Goal: Transaction & Acquisition: Purchase product/service

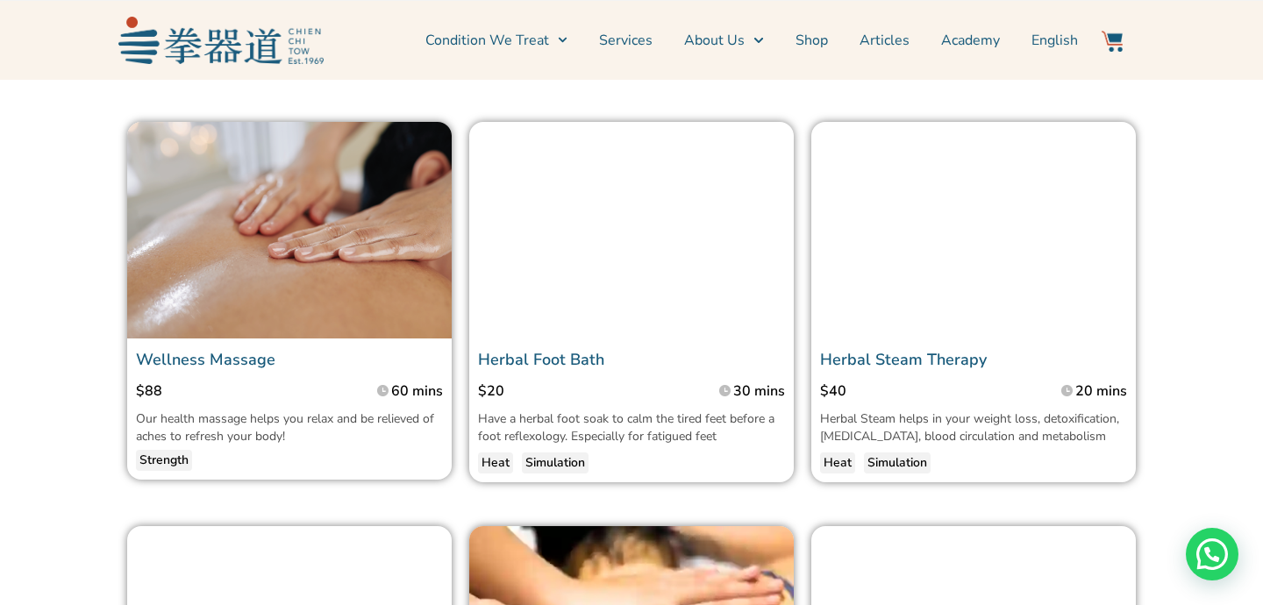
scroll to position [1515, 0]
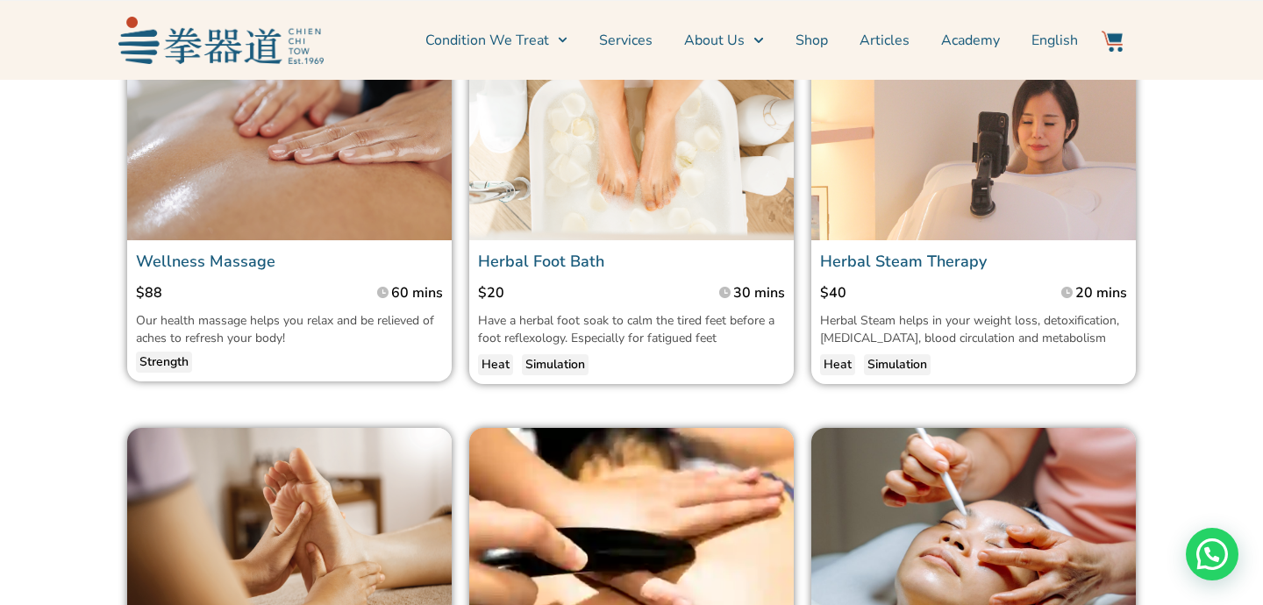
click at [31, 325] on section "Wellness Massage $88 60 mins Our health massage helps you relax and be relieved…" at bounding box center [631, 204] width 1211 height 378
click at [33, 325] on section "Wellness Massage $88 60 mins Our health massage helps you relax and be relieved…" at bounding box center [631, 204] width 1211 height 378
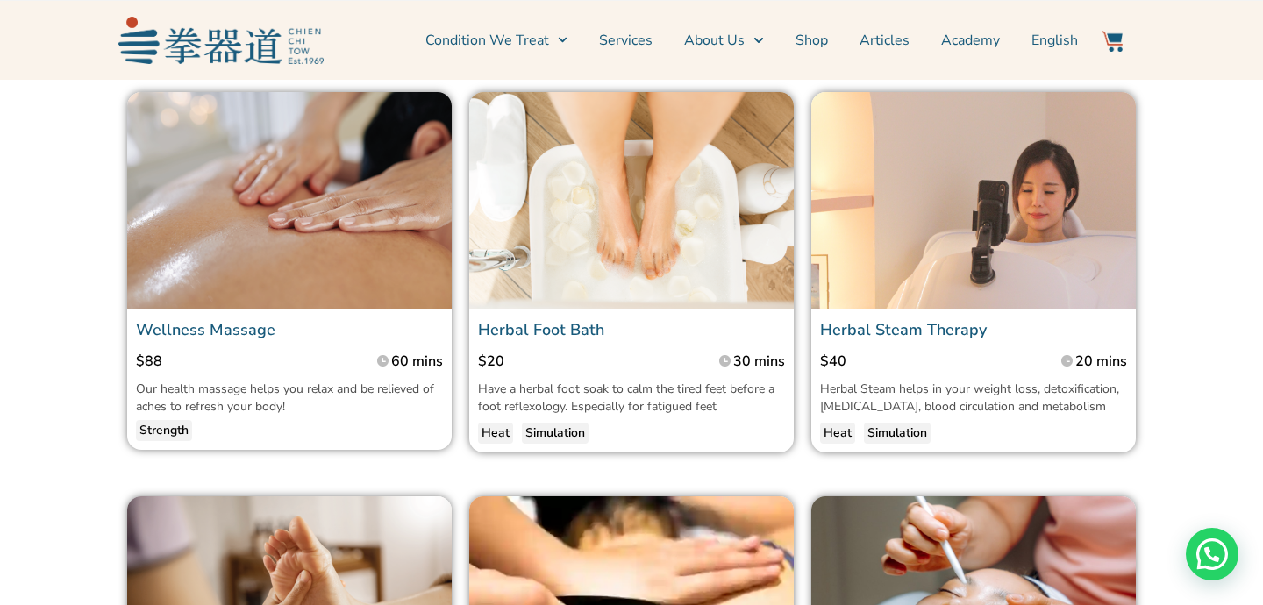
click at [50, 174] on section "Wellness Massage $88 60 mins Our health massage helps you relax and be relieved…" at bounding box center [631, 272] width 1211 height 378
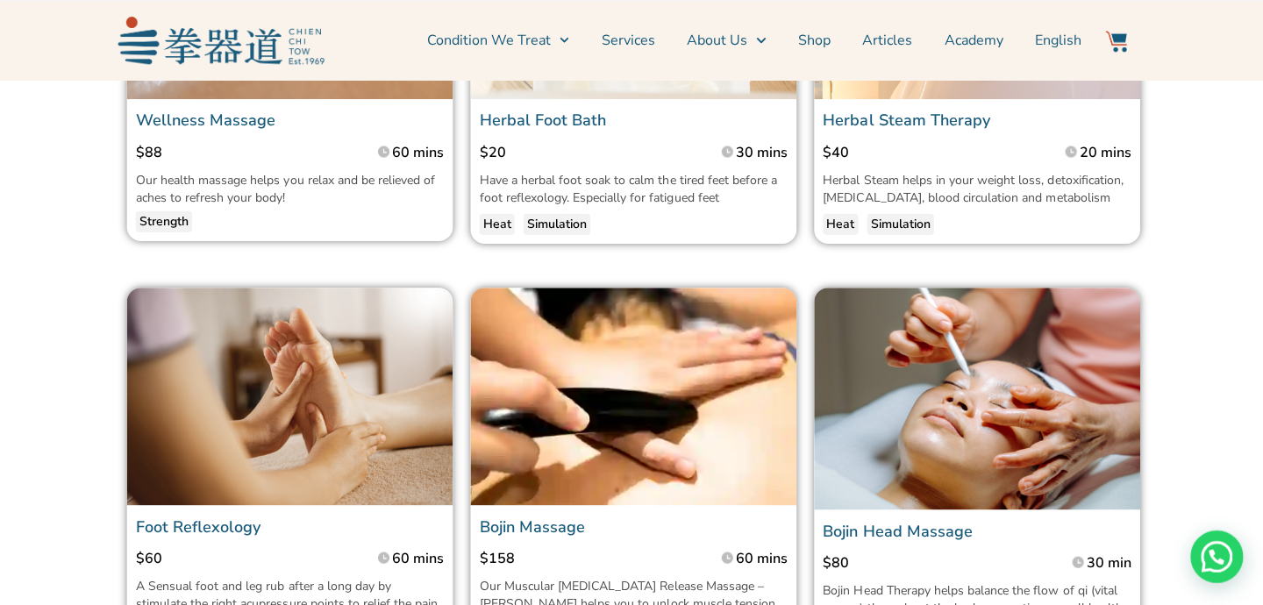
scroll to position [1655, 0]
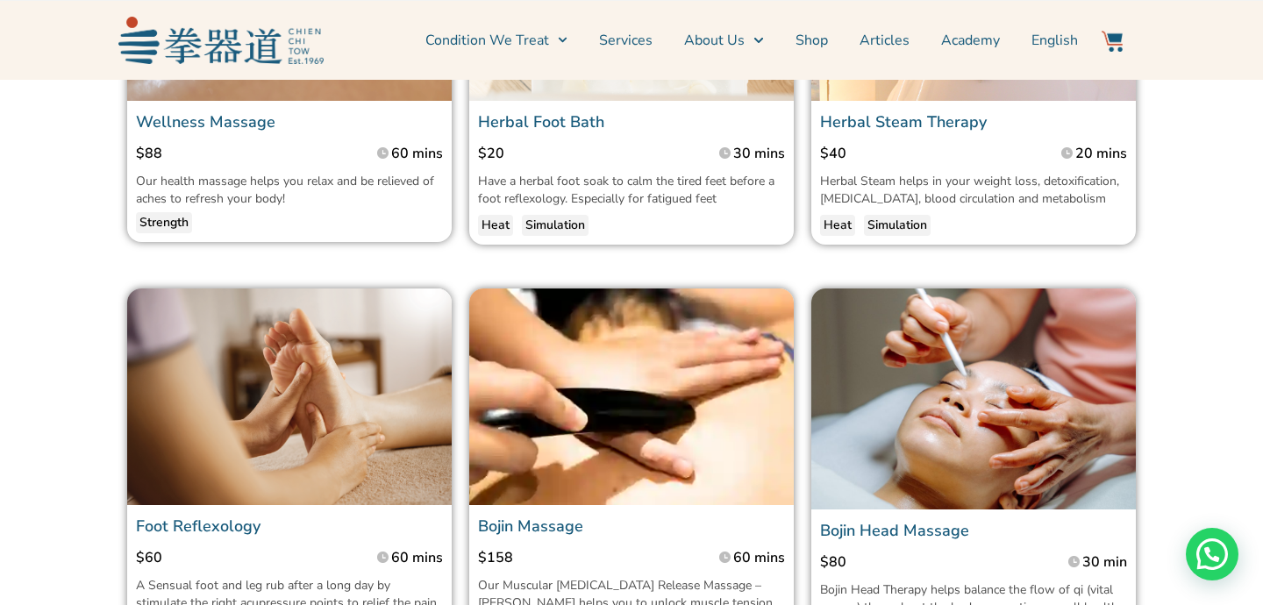
click at [1167, 356] on section "Foot Reflexology $60 60 mins A Sensual foot and leg rub after a long day by sti…" at bounding box center [631, 484] width 1211 height 409
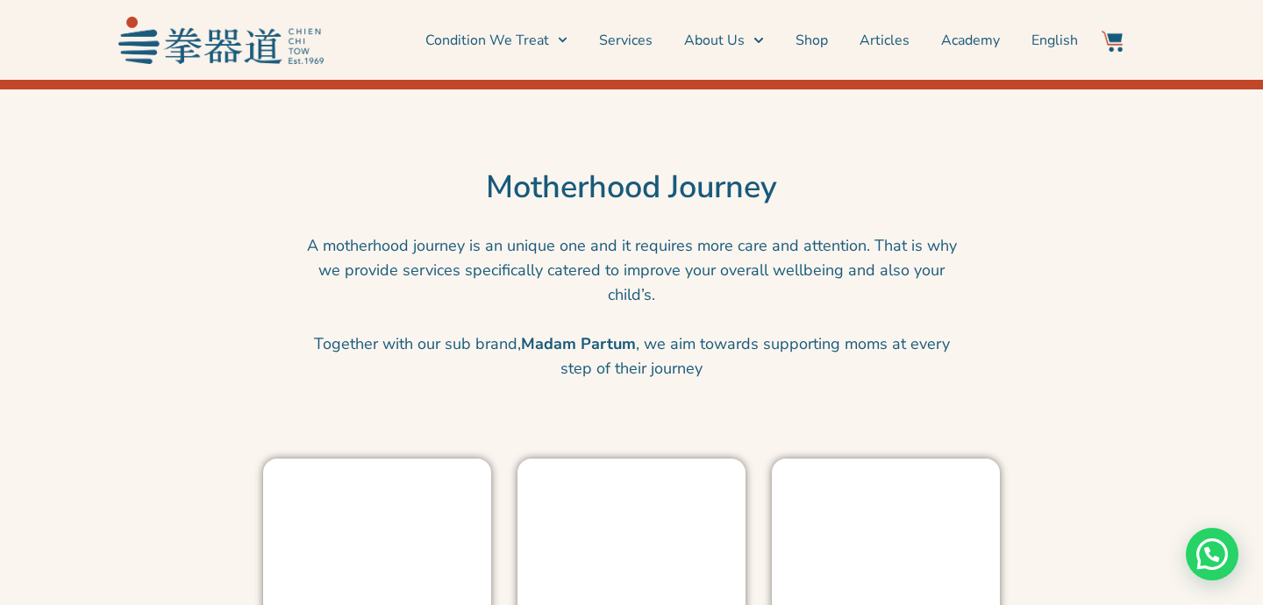
scroll to position [3473, 0]
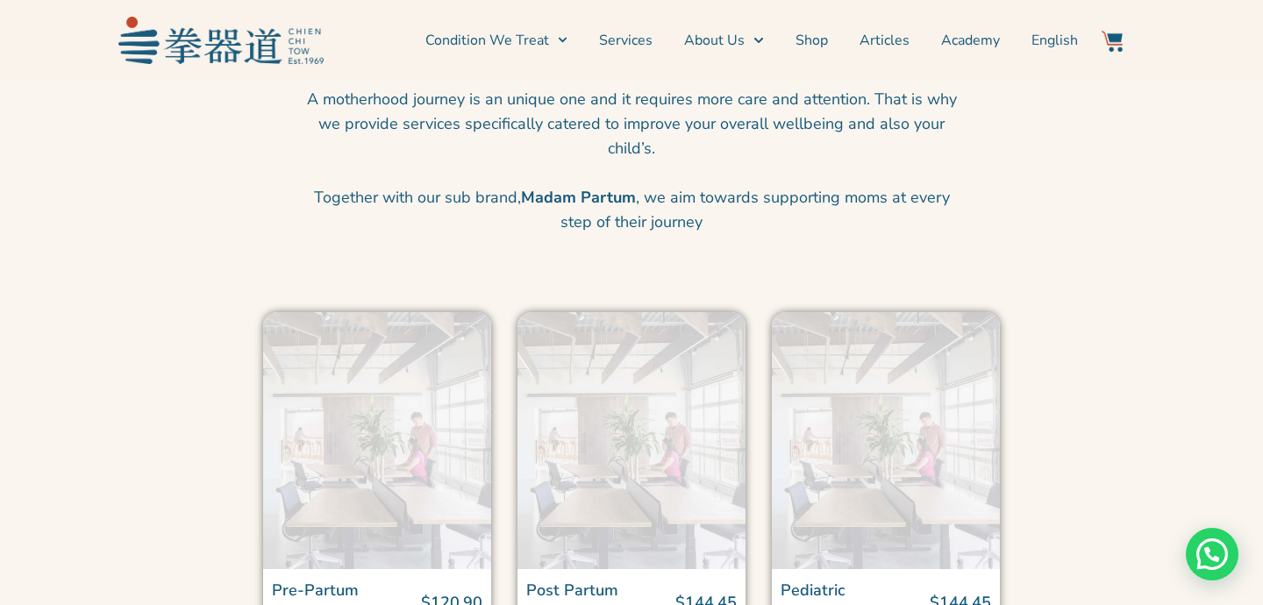
click at [1213, 203] on section "A motherhood journey is an unique one and it requires more care and attention. …" at bounding box center [632, 173] width 1246 height 191
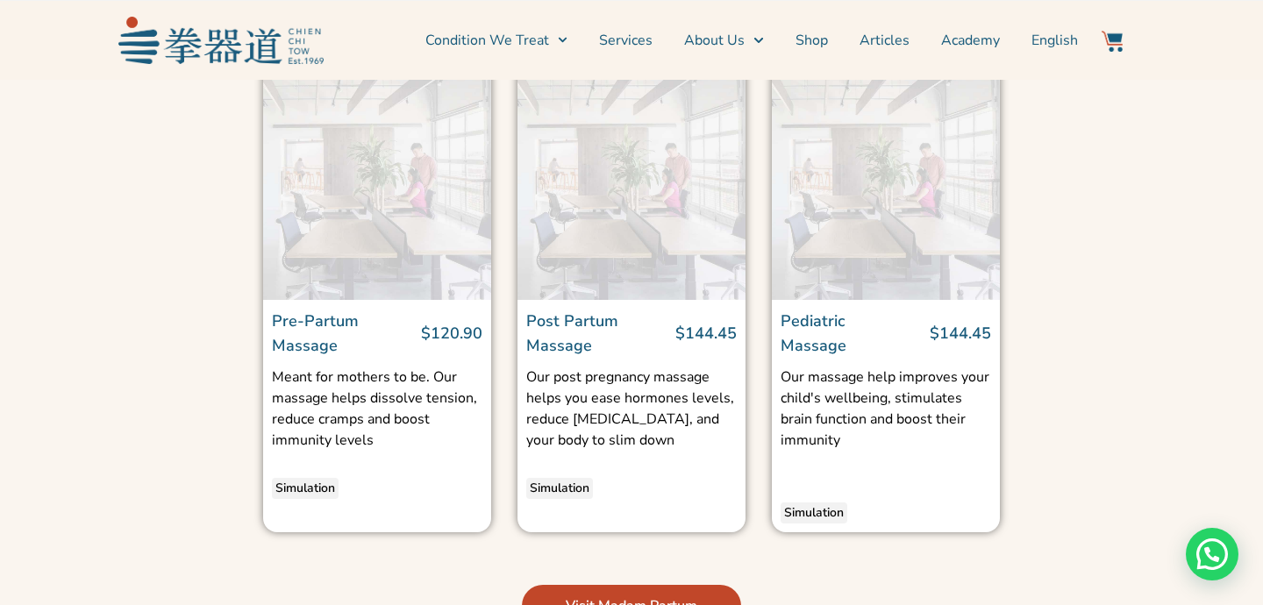
scroll to position [3755, 0]
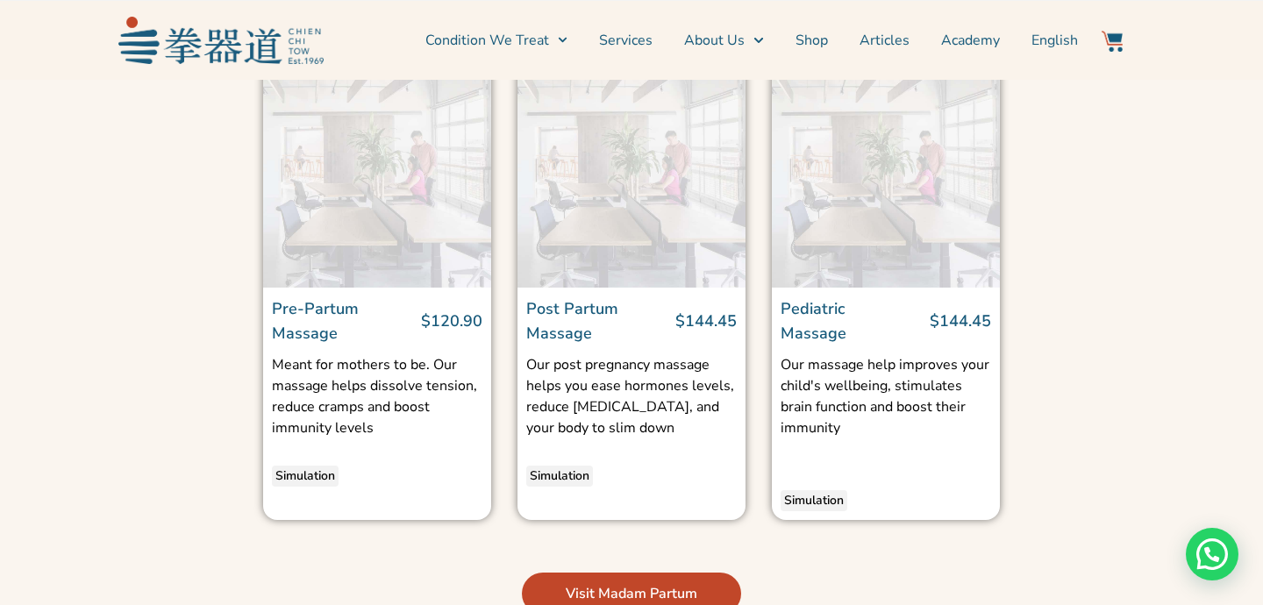
click at [881, 354] on p "Our massage help improves your child's wellbeing, stimulates brain function and…" at bounding box center [886, 396] width 211 height 84
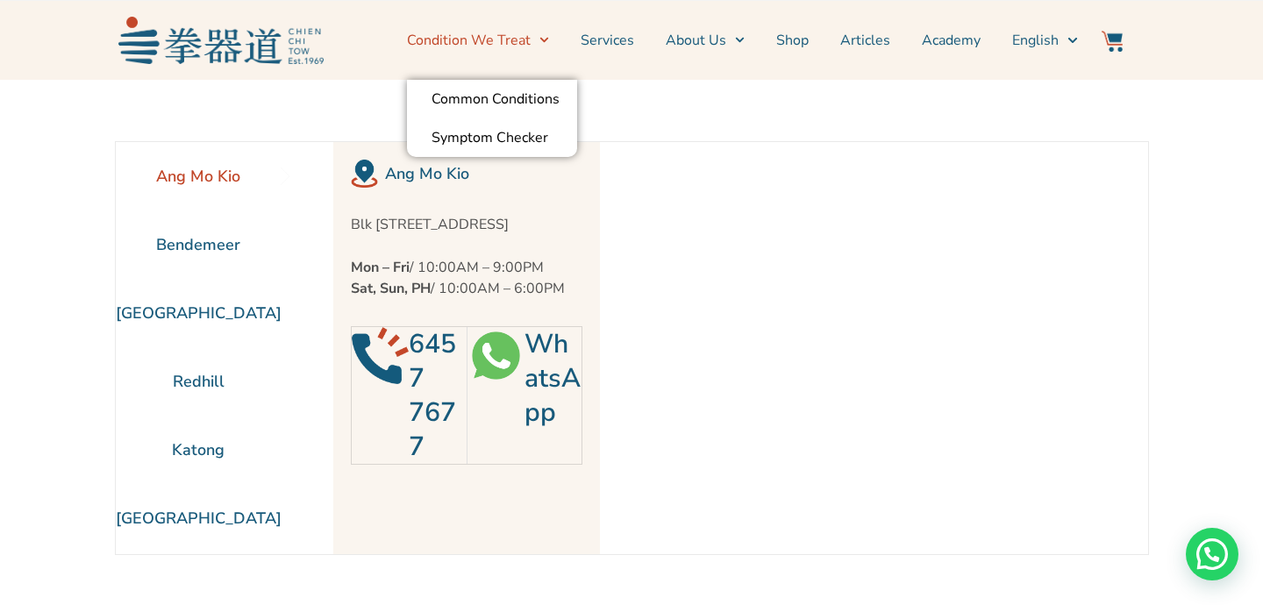
click at [557, 39] on li "Condition We Treat Common Conditions Symptom Checker" at bounding box center [486, 40] width 158 height 44
click at [623, 38] on link "Services" at bounding box center [608, 40] width 54 height 44
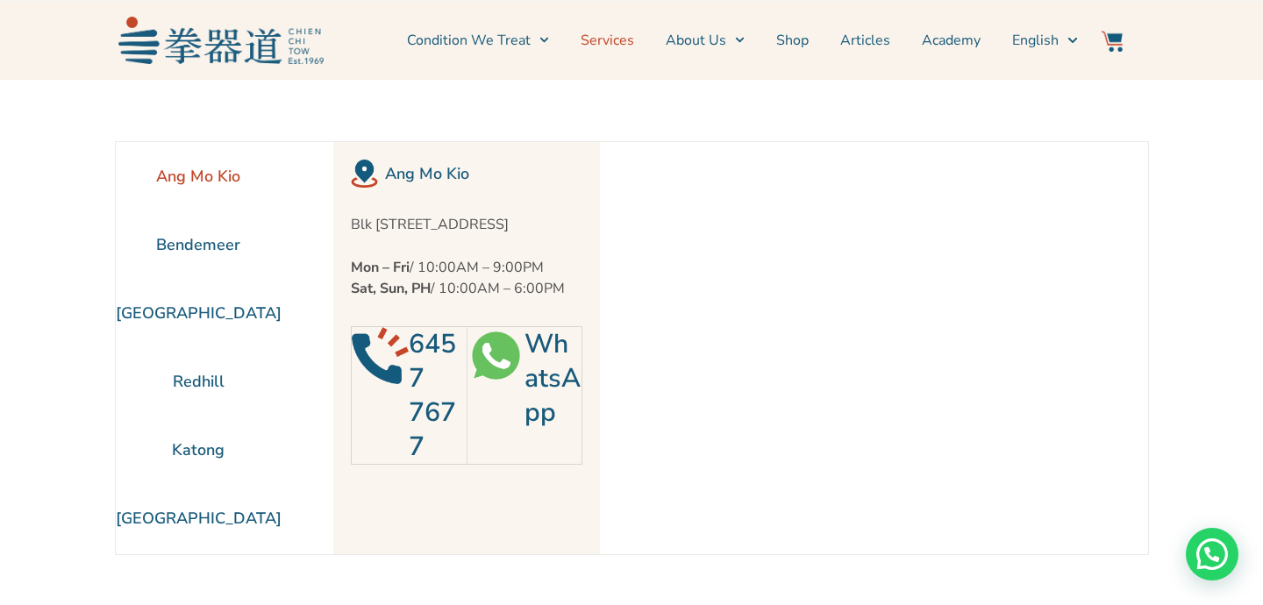
click at [623, 37] on link "Services" at bounding box center [608, 40] width 54 height 44
click at [630, 45] on link "Services" at bounding box center [608, 40] width 54 height 44
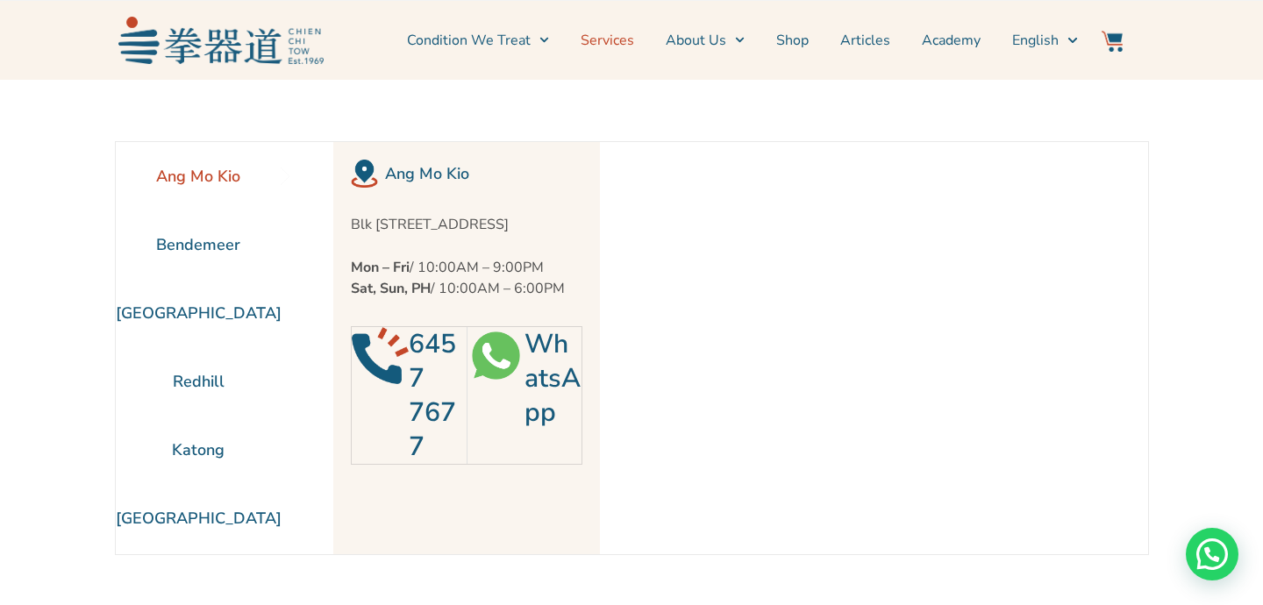
click at [630, 45] on link "Services" at bounding box center [608, 40] width 54 height 44
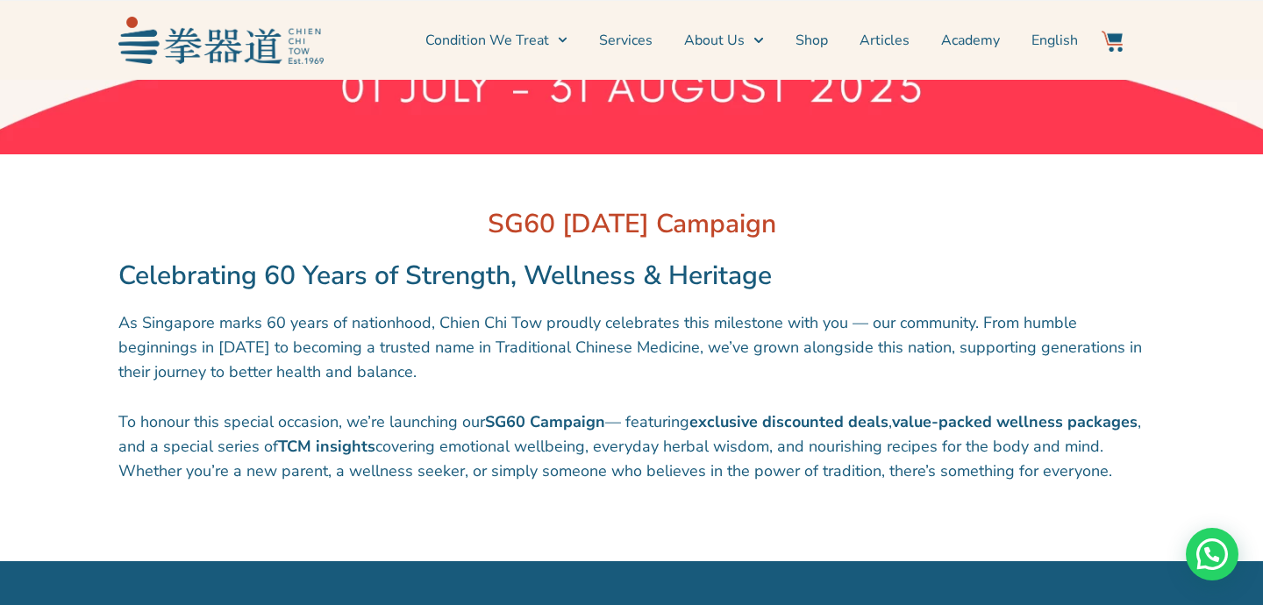
scroll to position [546, 0]
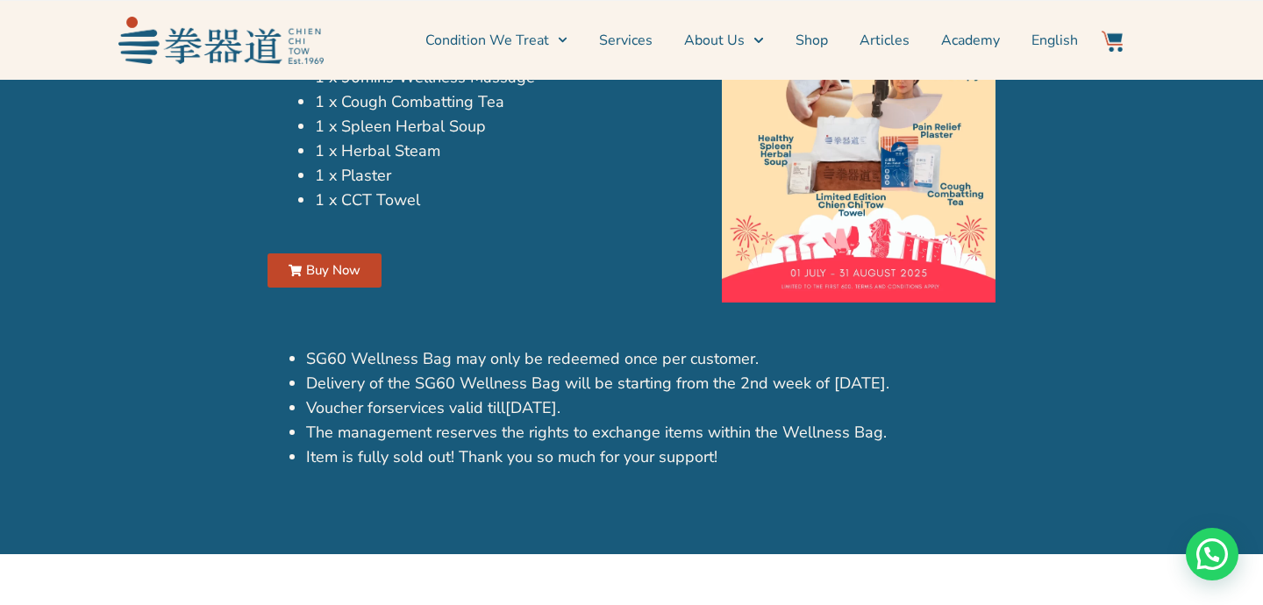
click at [840, 279] on img at bounding box center [859, 125] width 274 height 354
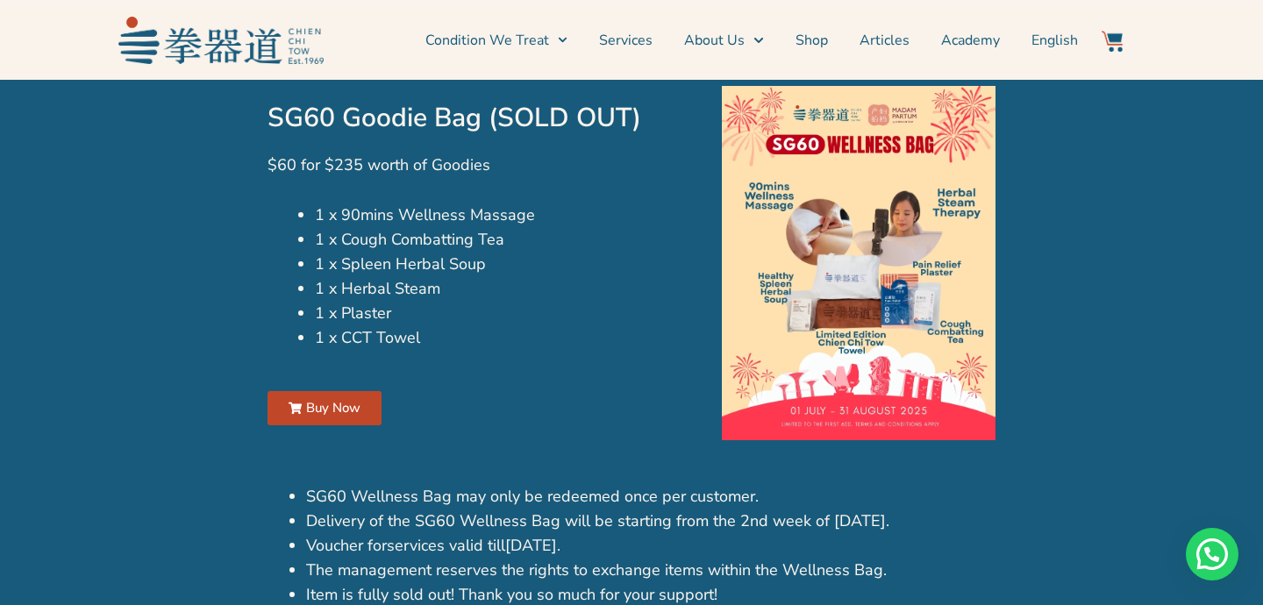
scroll to position [1171, 0]
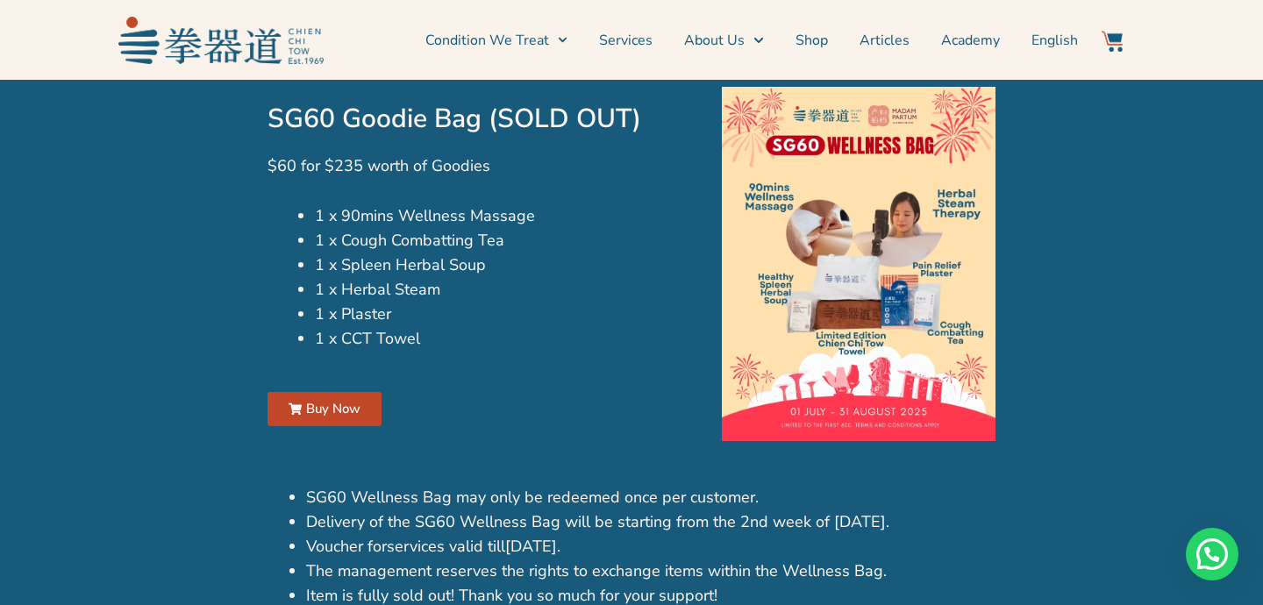
click at [835, 270] on img at bounding box center [859, 264] width 274 height 354
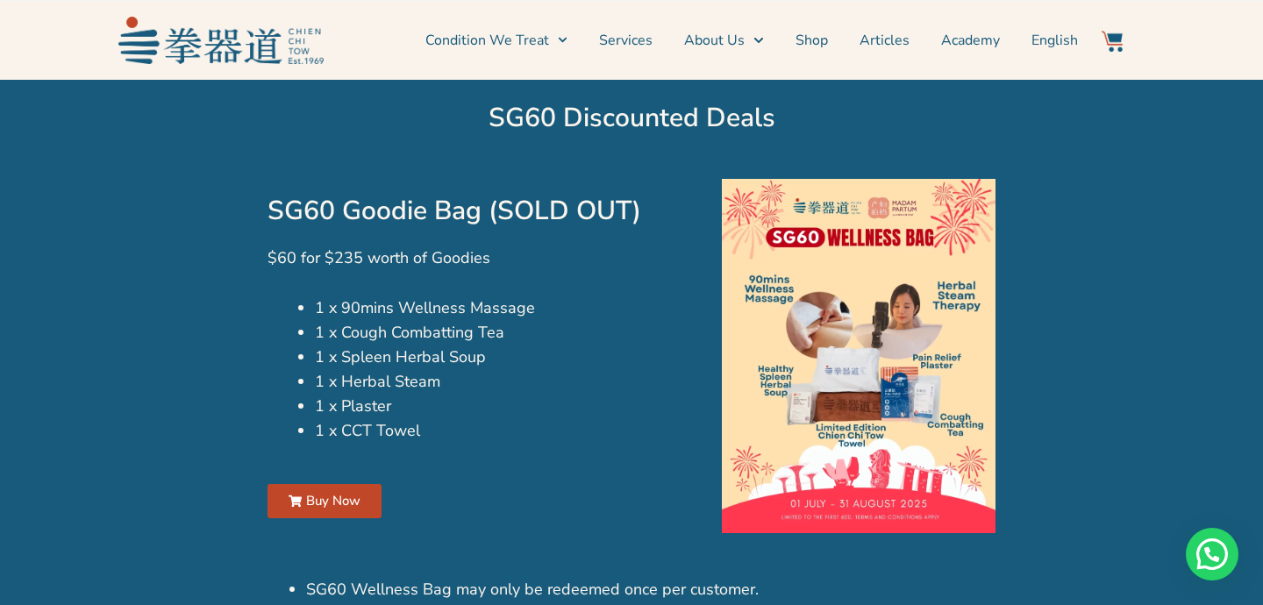
scroll to position [1094, 0]
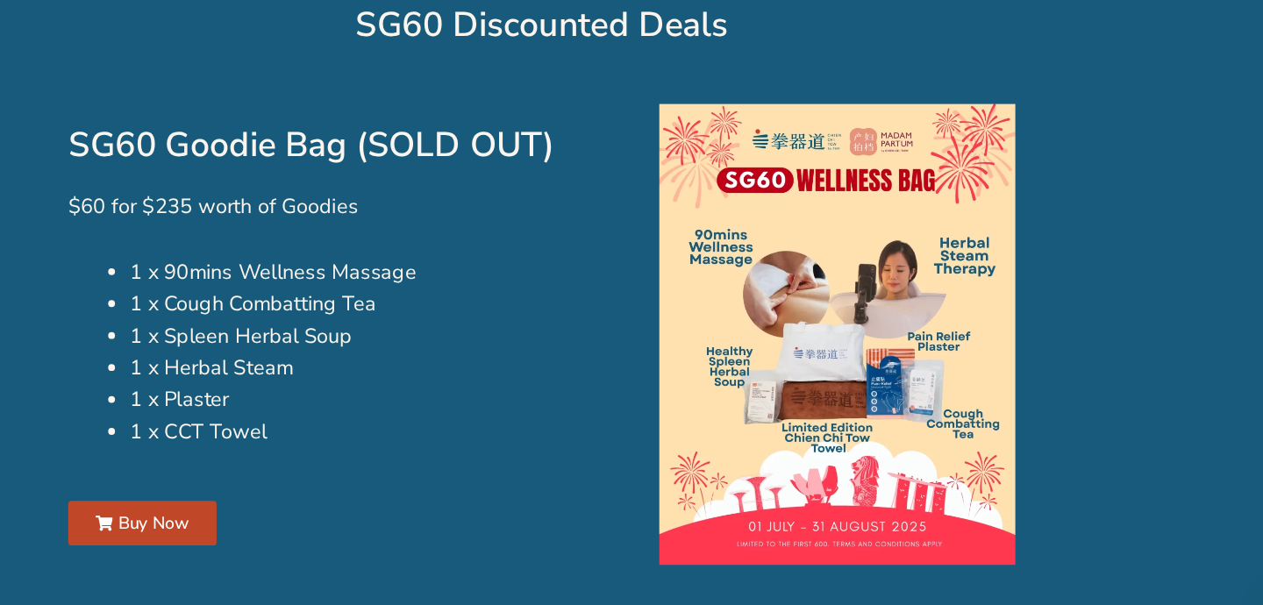
drag, startPoint x: 655, startPoint y: 324, endPoint x: 667, endPoint y: 319, distance: 12.2
click at [655, 323] on li "1 x Cough Combatting Tea" at bounding box center [501, 317] width 372 height 25
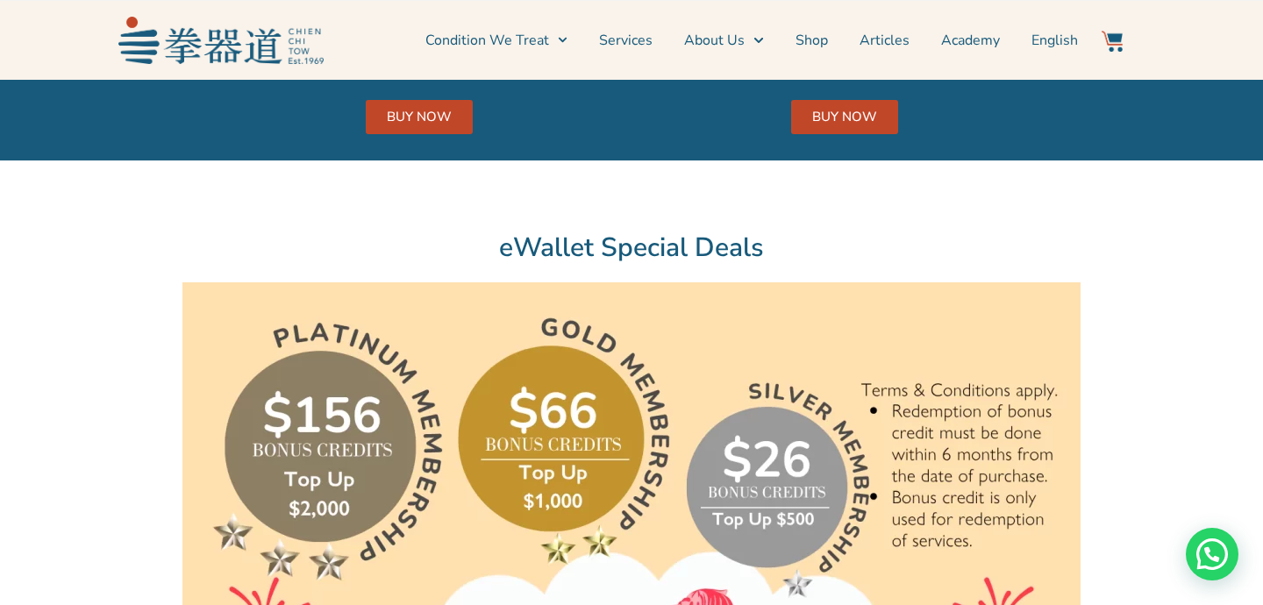
scroll to position [4101, 0]
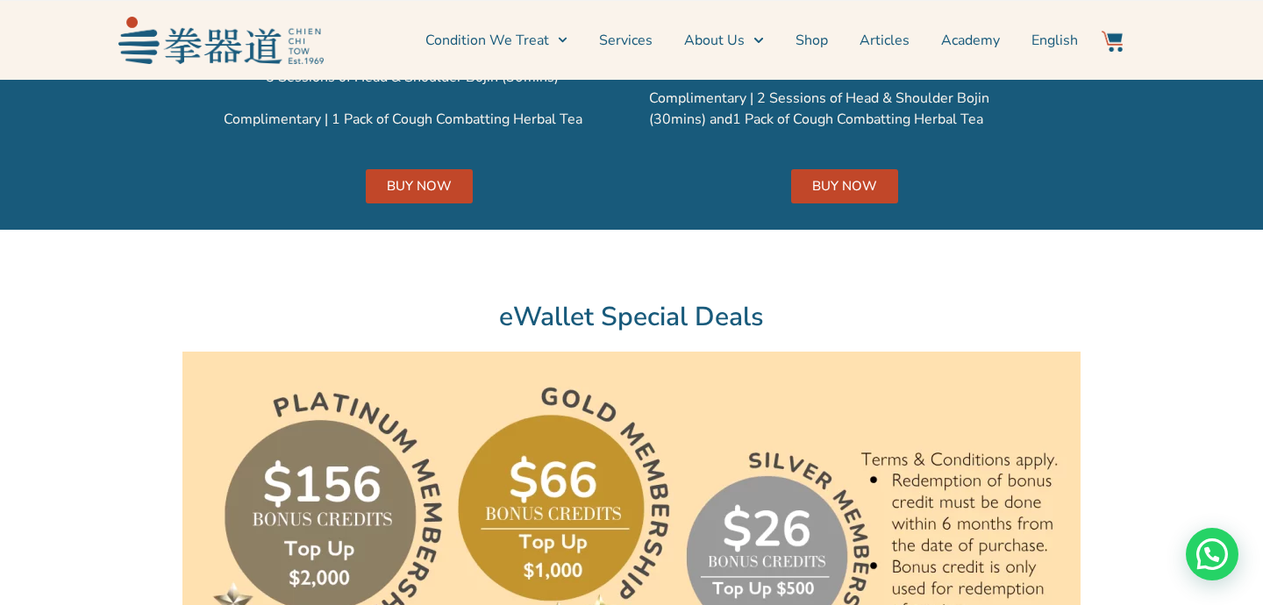
click at [812, 182] on span "BUY NOW" at bounding box center [844, 186] width 65 height 13
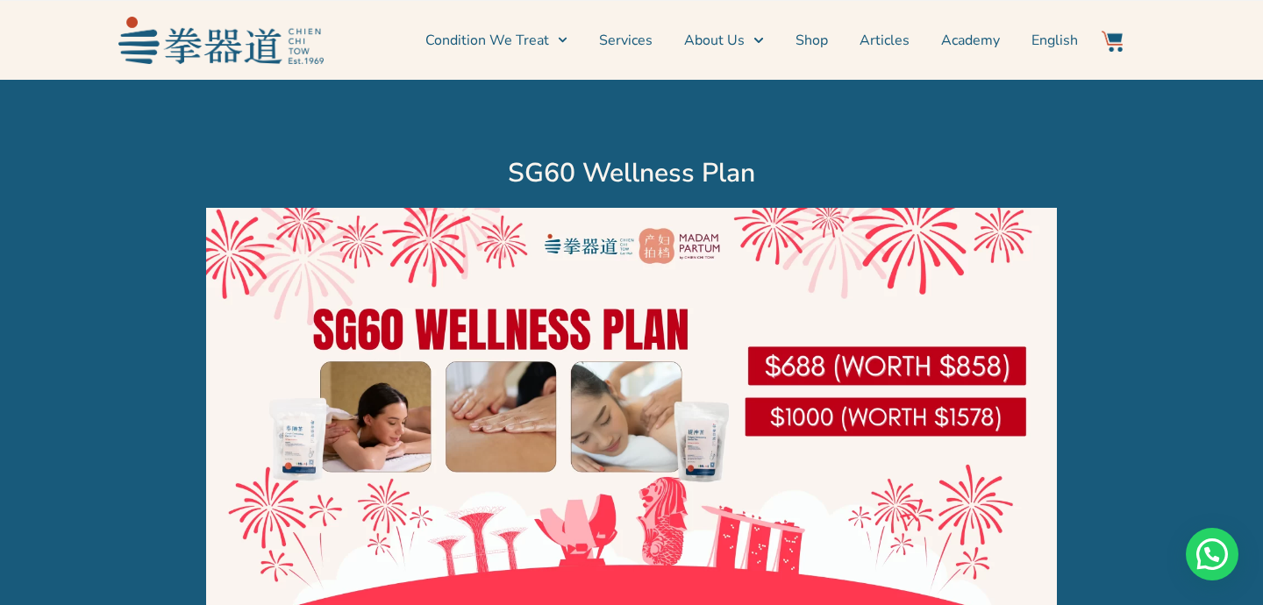
scroll to position [3381, 0]
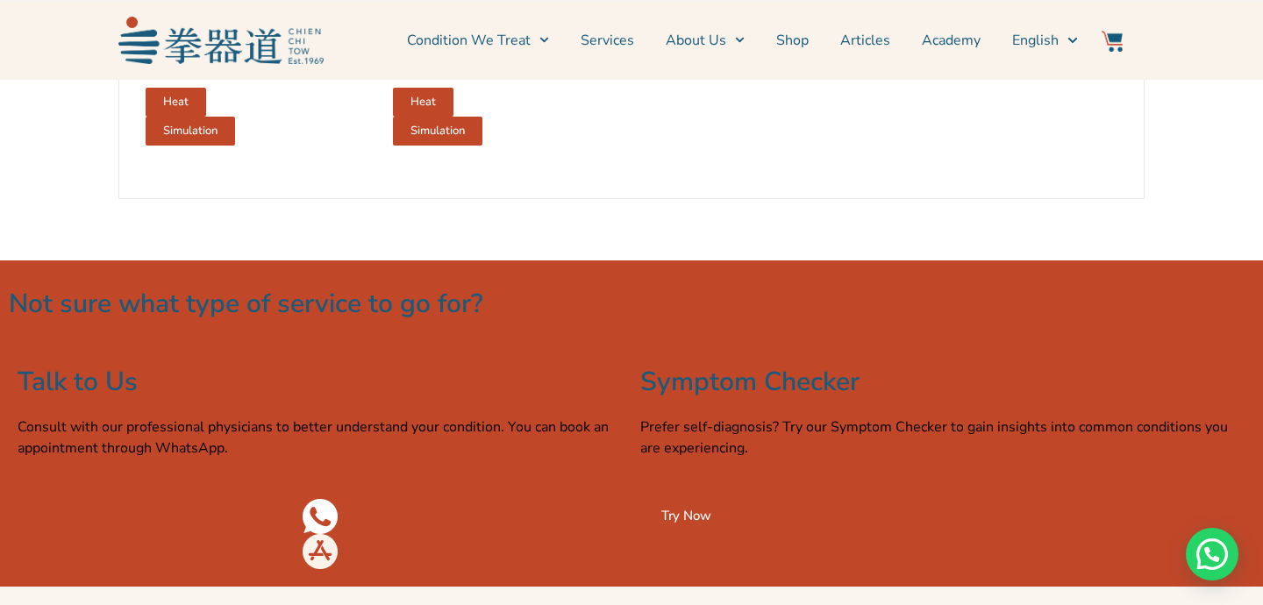
scroll to position [2831, 0]
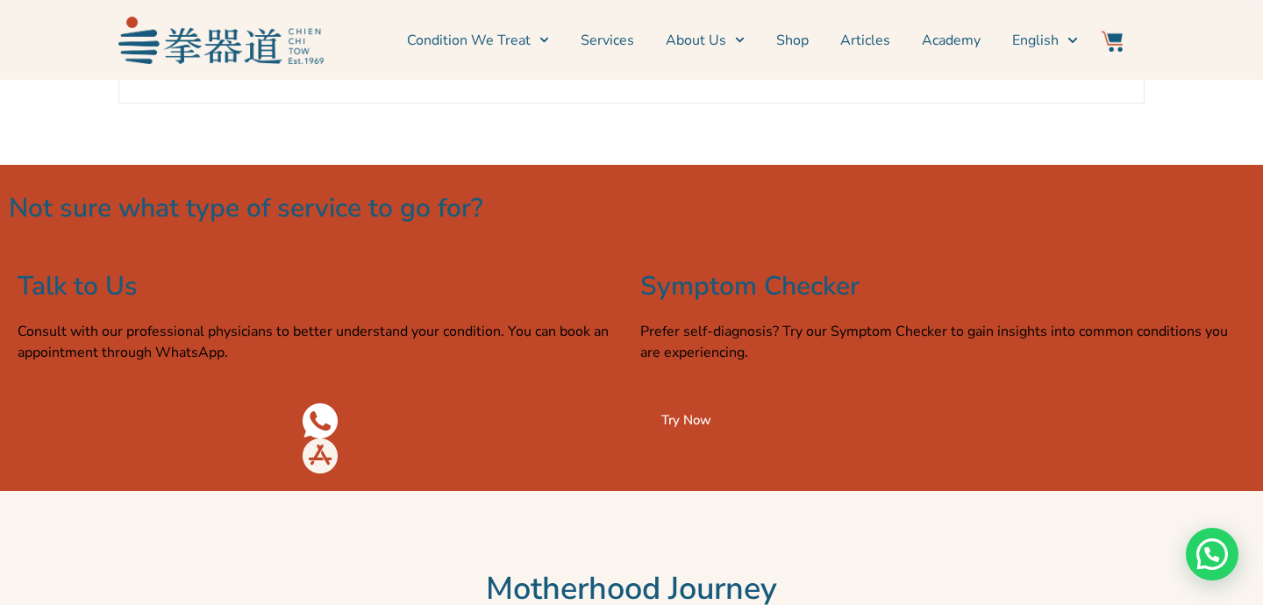
click at [788, 75] on section "Condition We Treat Common Conditions Symptom Checker Services About Us News & E…" at bounding box center [631, 40] width 1263 height 80
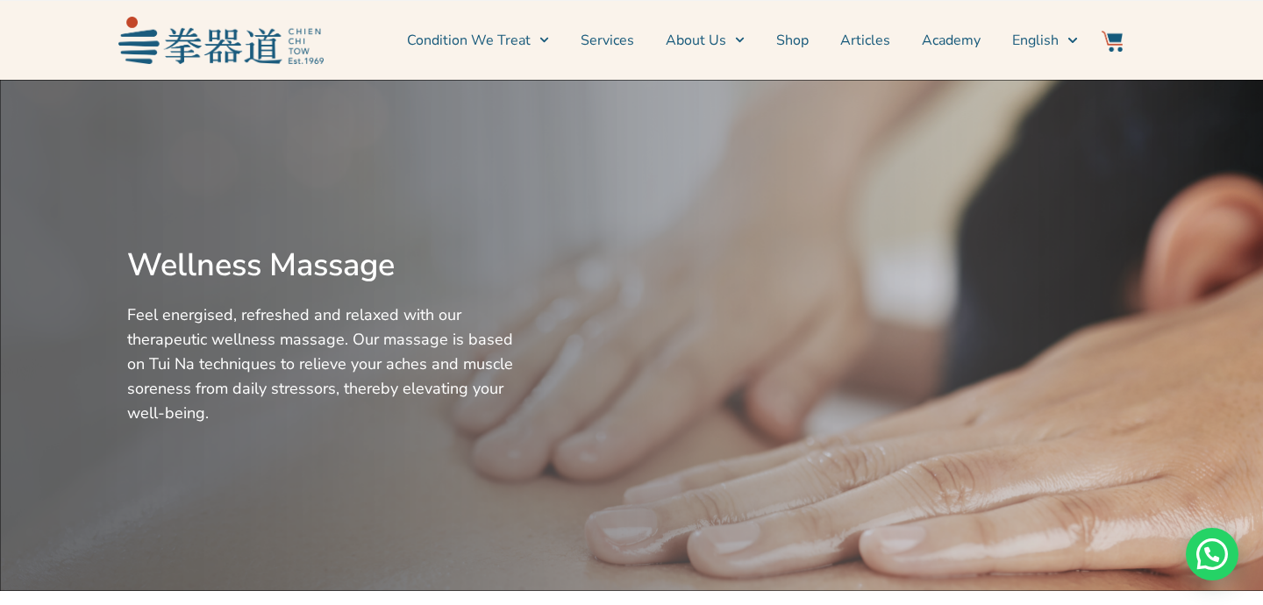
click at [669, 315] on div at bounding box center [842, 336] width 605 height 494
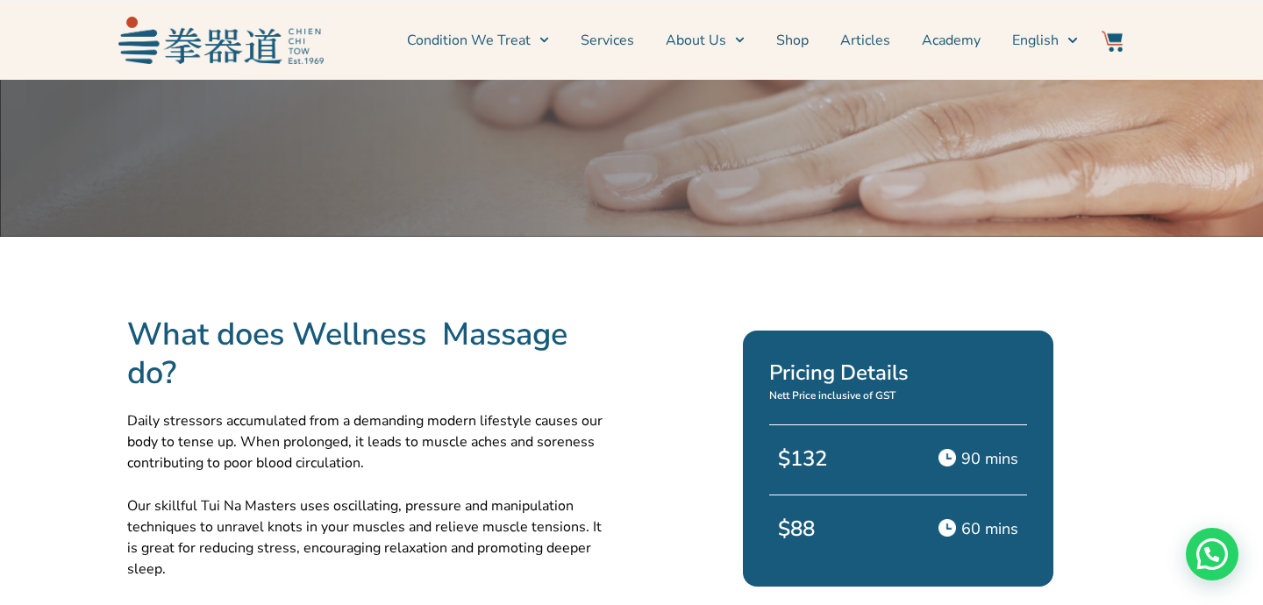
scroll to position [390, 0]
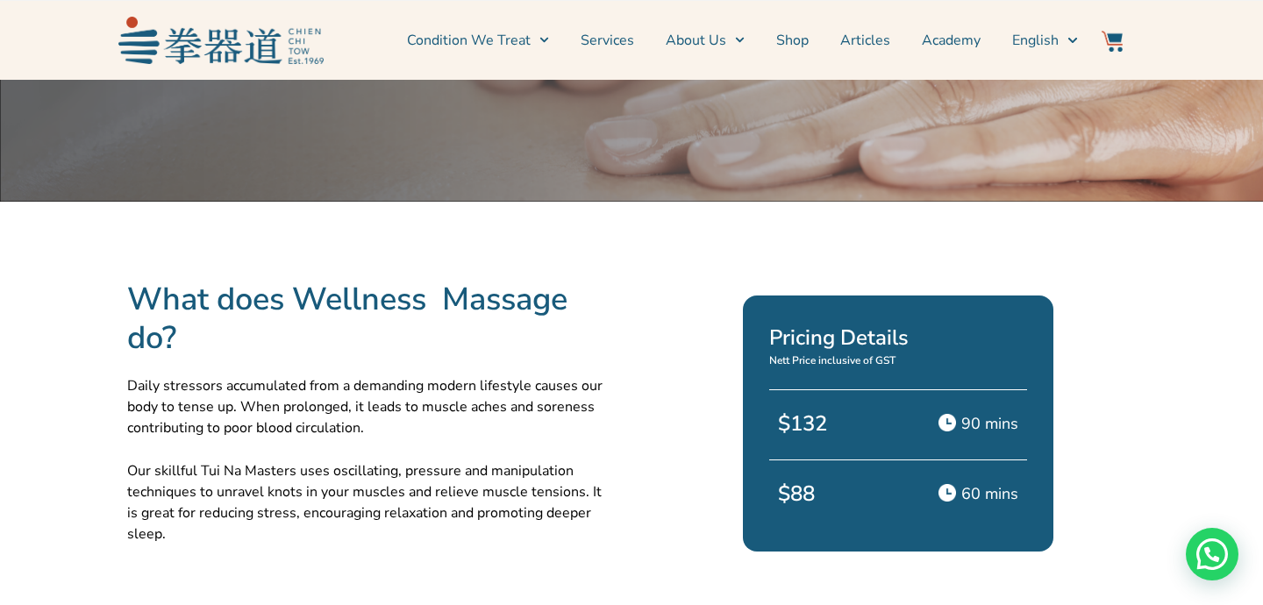
click at [965, 411] on p "90 mins" at bounding box center [990, 423] width 57 height 25
